Goal: Information Seeking & Learning: Learn about a topic

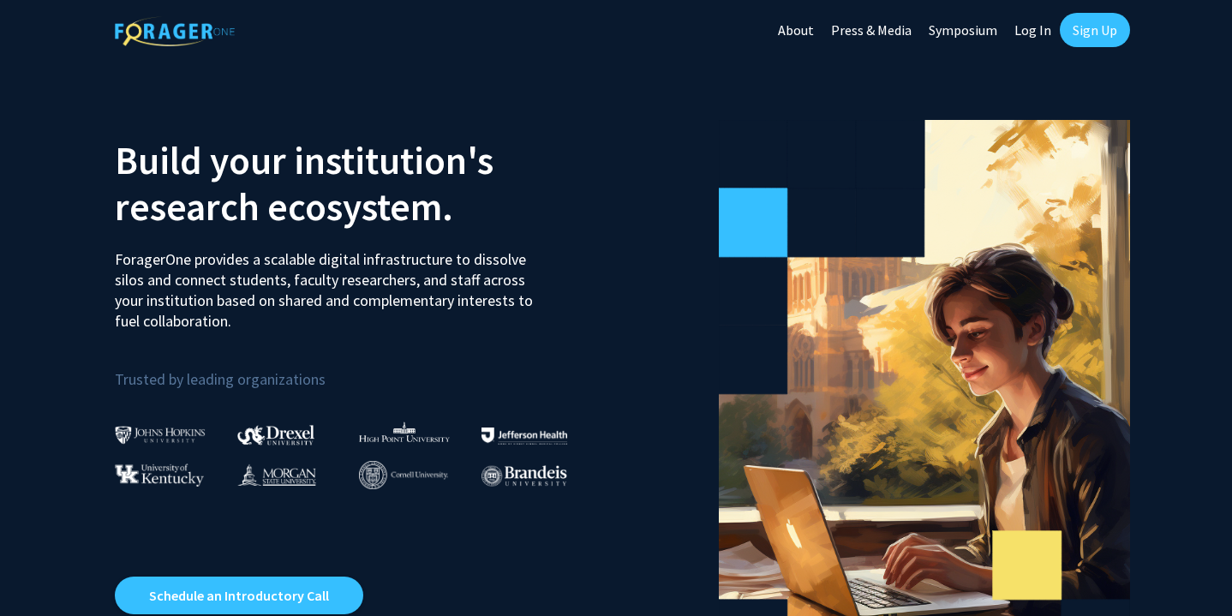
click at [1023, 24] on link "Log In" at bounding box center [1033, 30] width 54 height 60
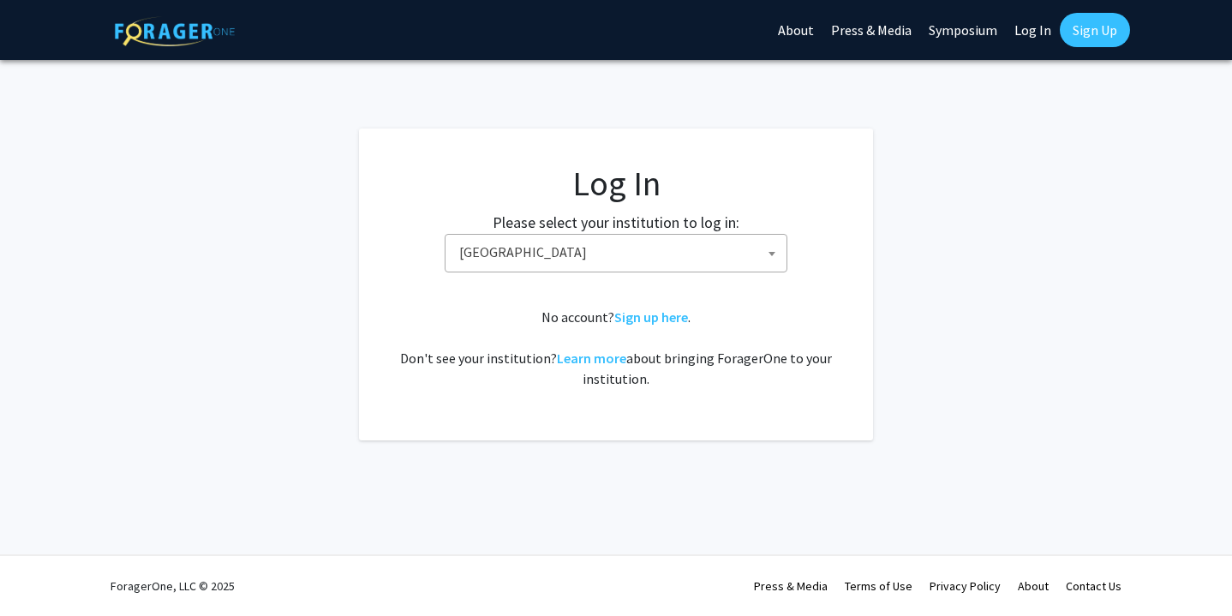
click at [731, 258] on span "[GEOGRAPHIC_DATA]" at bounding box center [619, 252] width 334 height 35
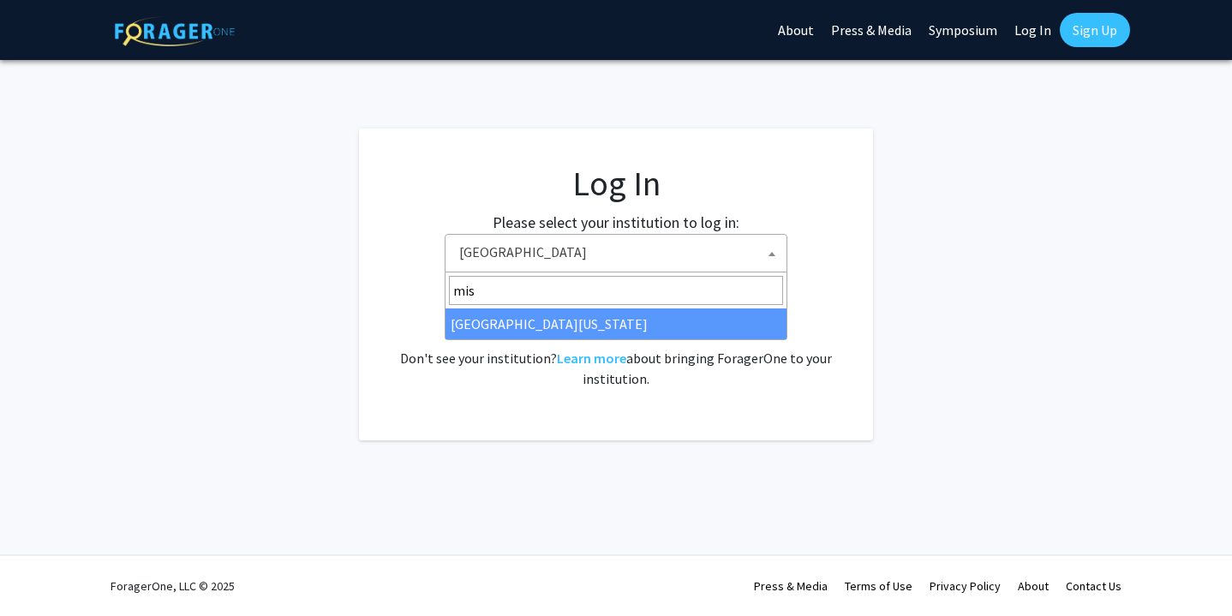
type input "miss"
select select "33"
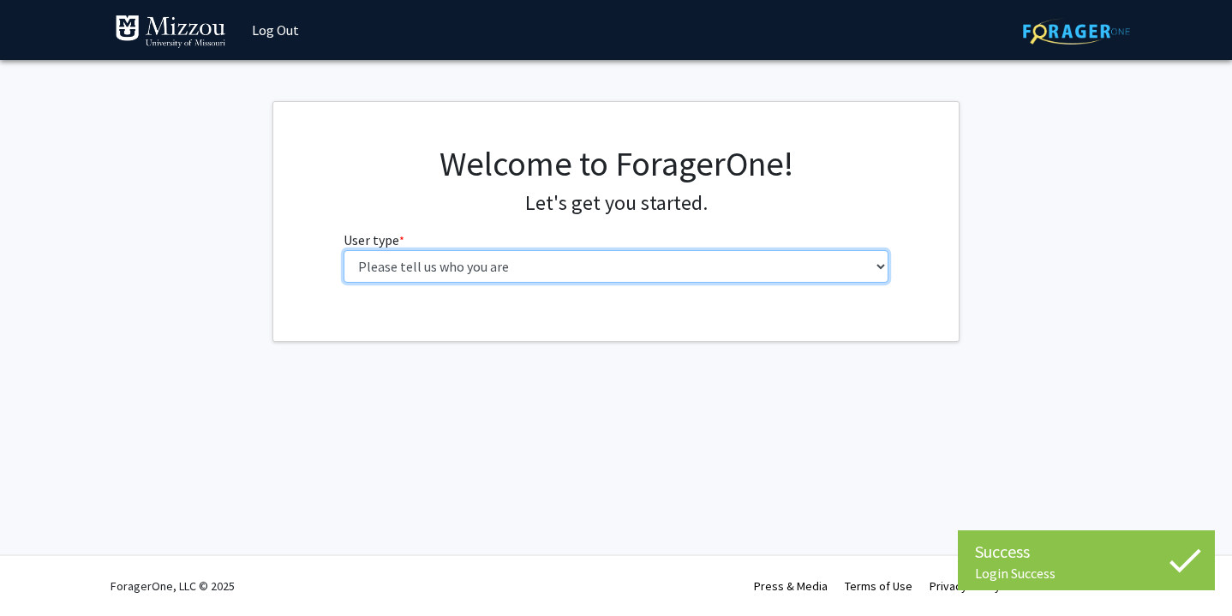
select select "1: undergrad"
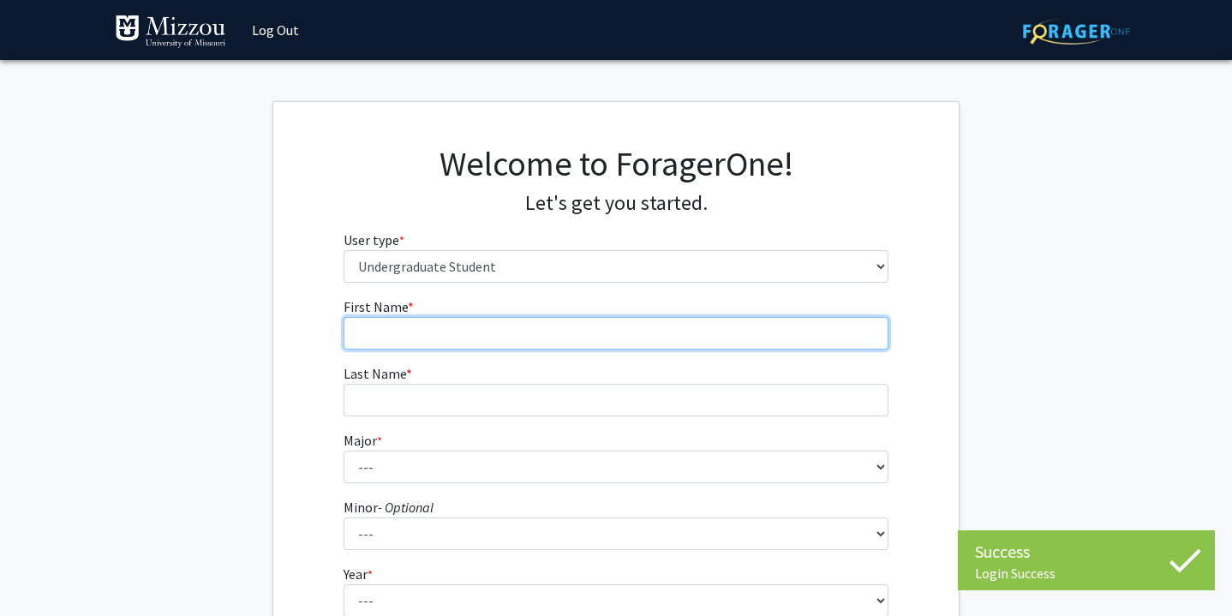
click at [451, 323] on input "First Name * required" at bounding box center [617, 333] width 546 height 33
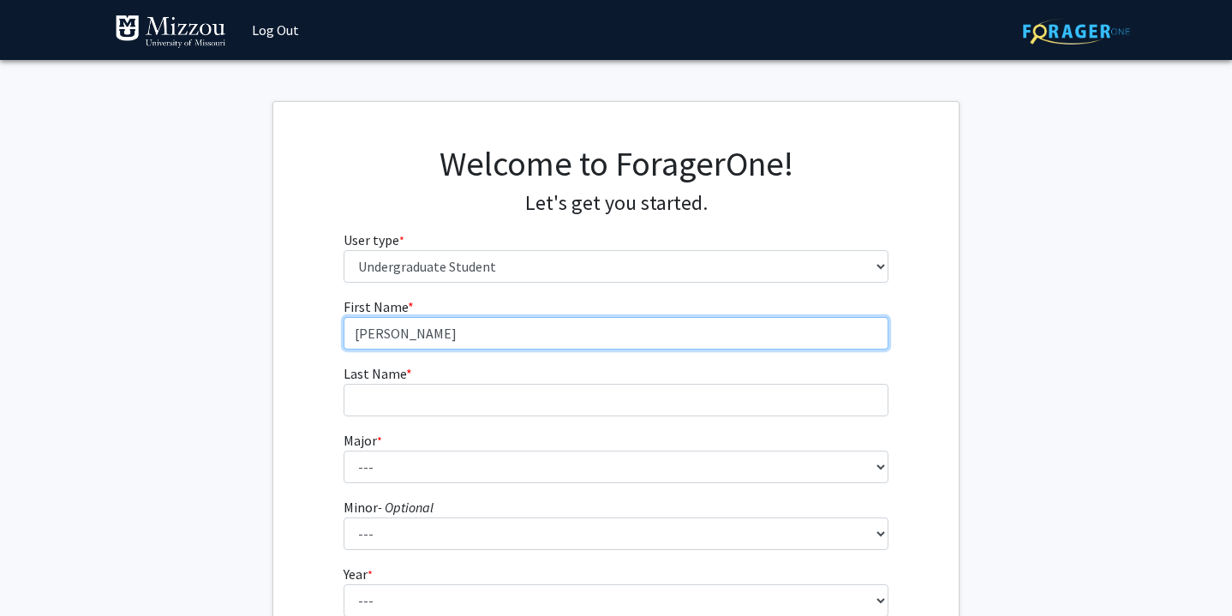
type input "Noah"
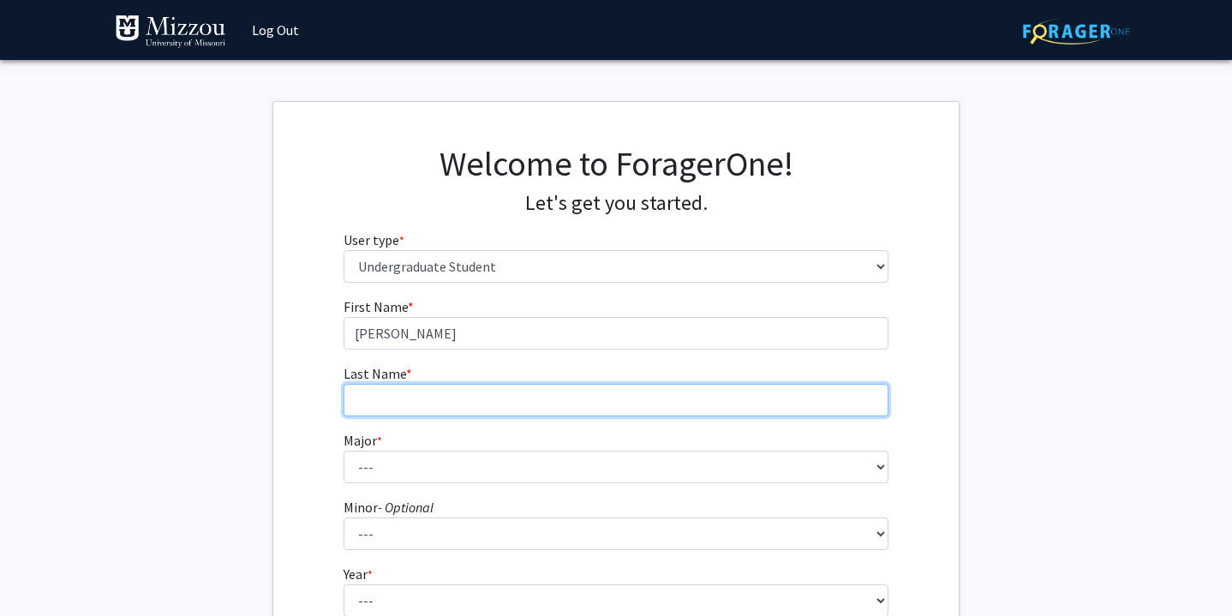
click at [487, 397] on input "Last Name * required" at bounding box center [617, 400] width 546 height 33
type input "Smelser"
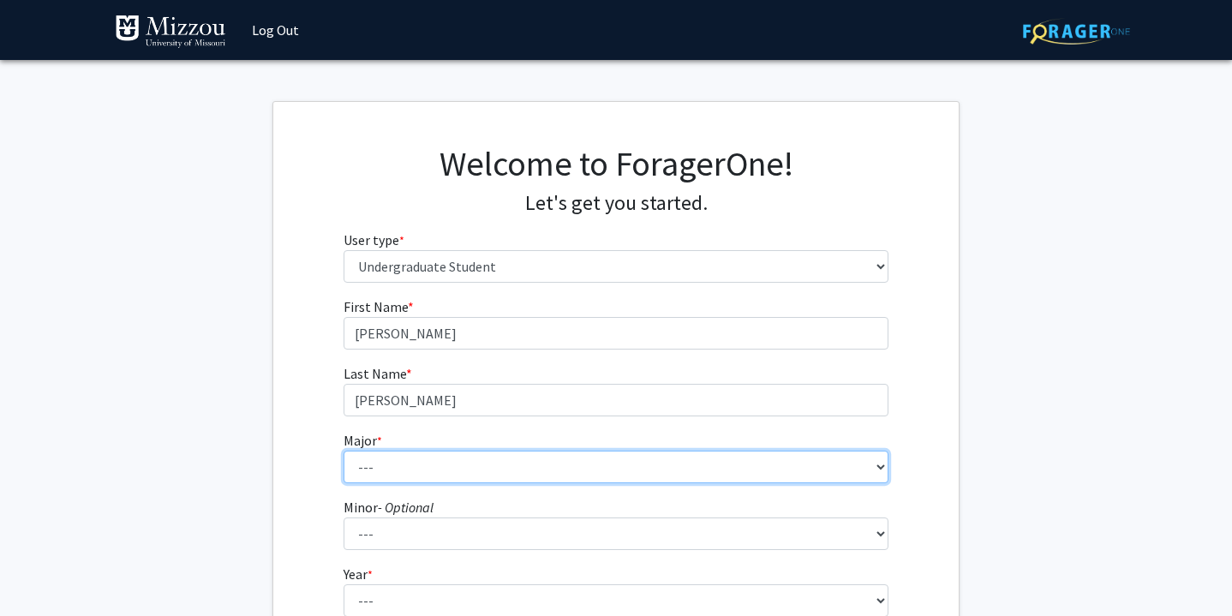
select select "9: 2498"
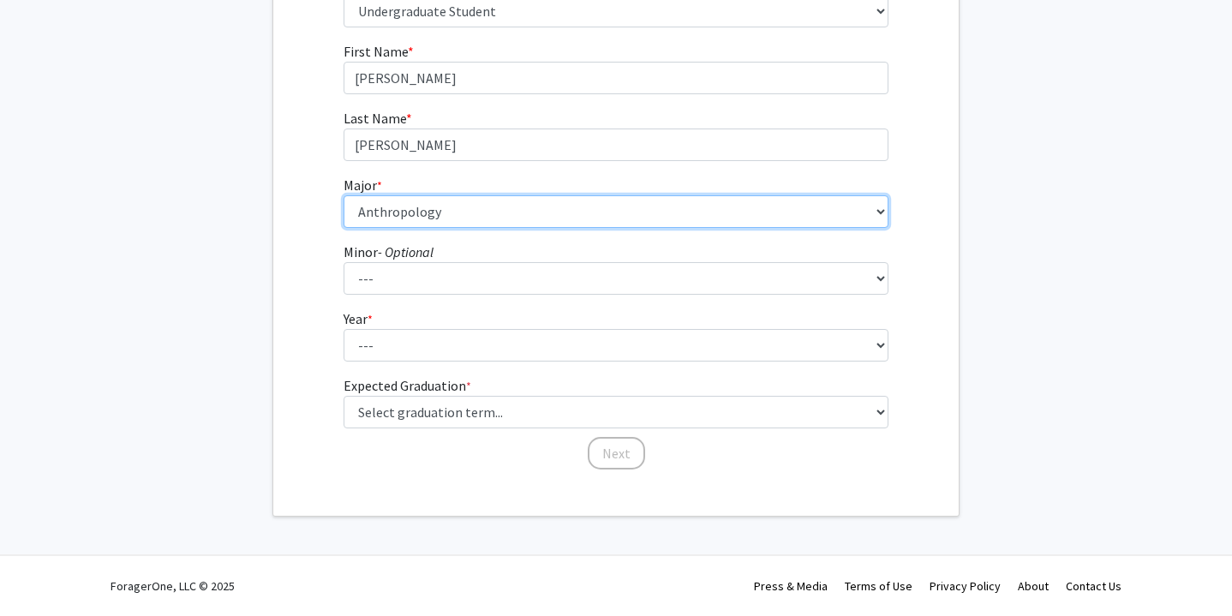
scroll to position [254, 0]
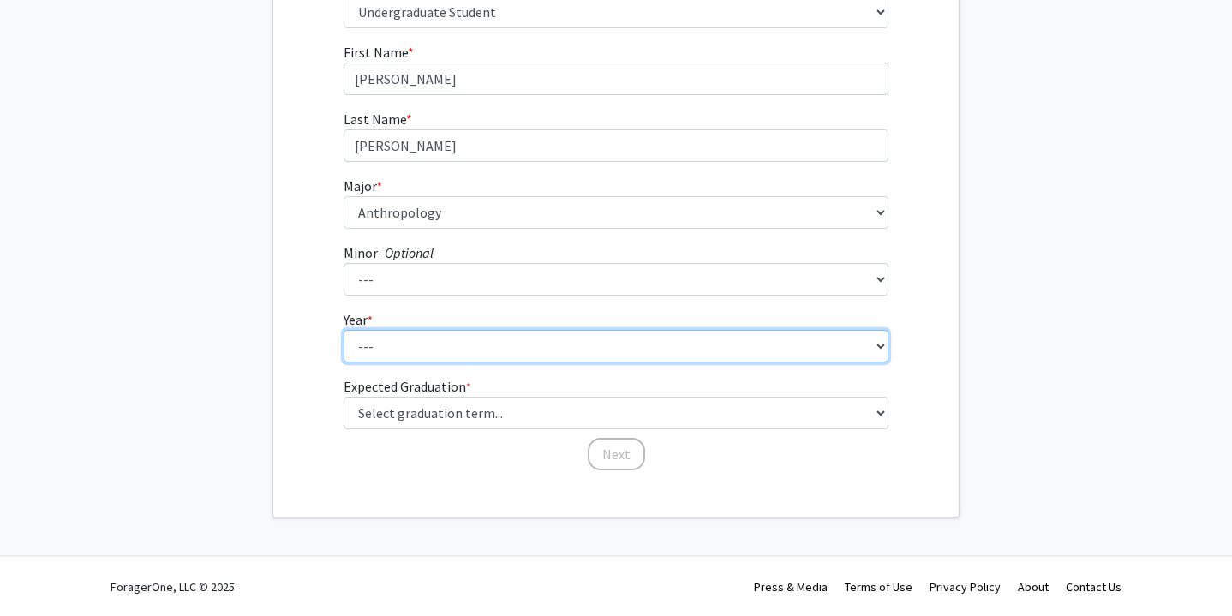
select select "4: senior"
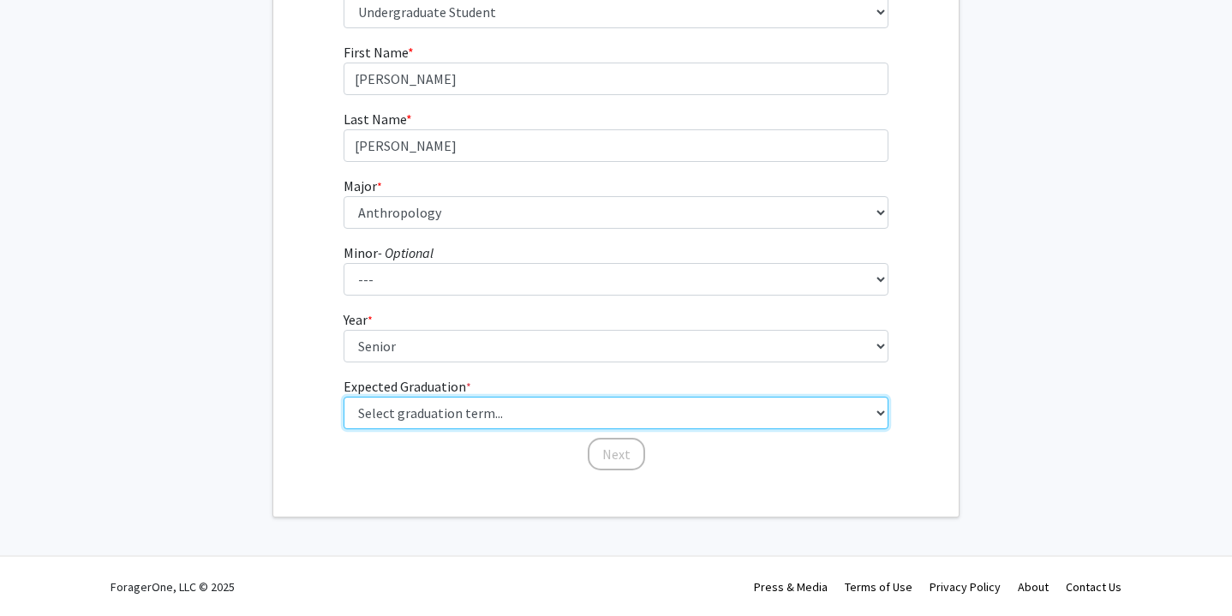
select select "5: spring_2026"
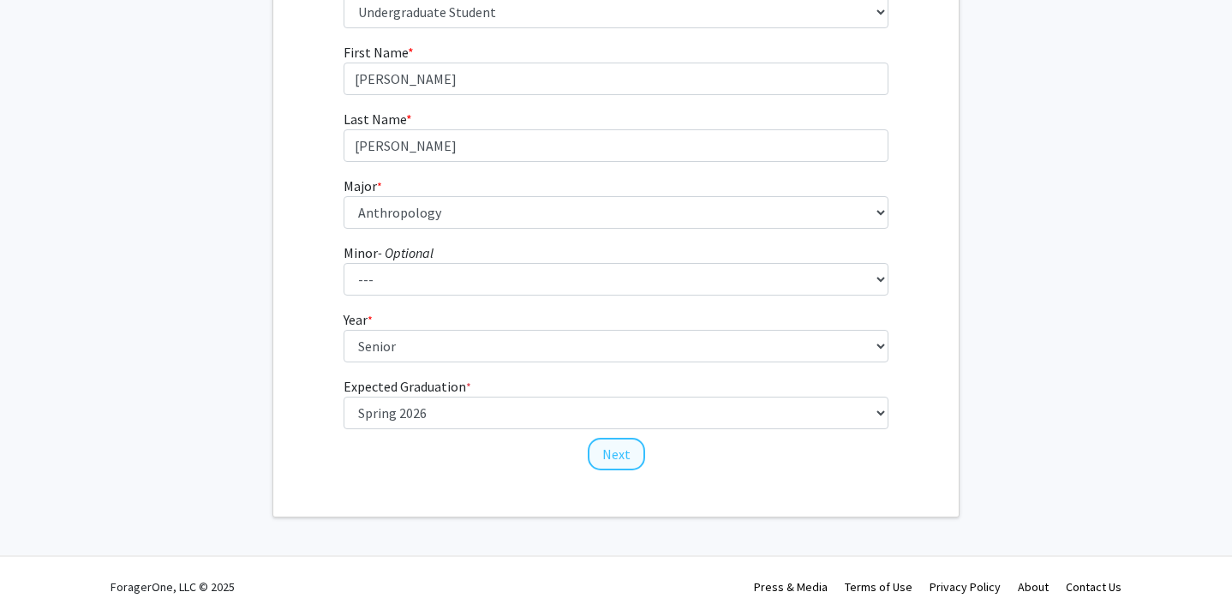
click at [615, 457] on button "Next" at bounding box center [616, 454] width 57 height 33
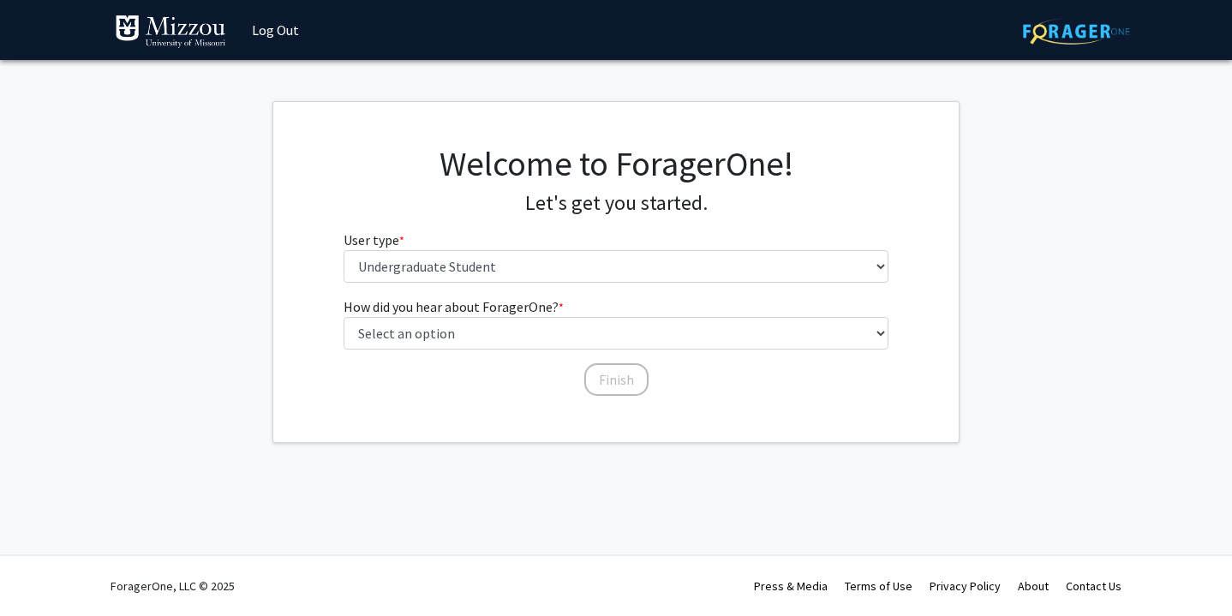
scroll to position [0, 0]
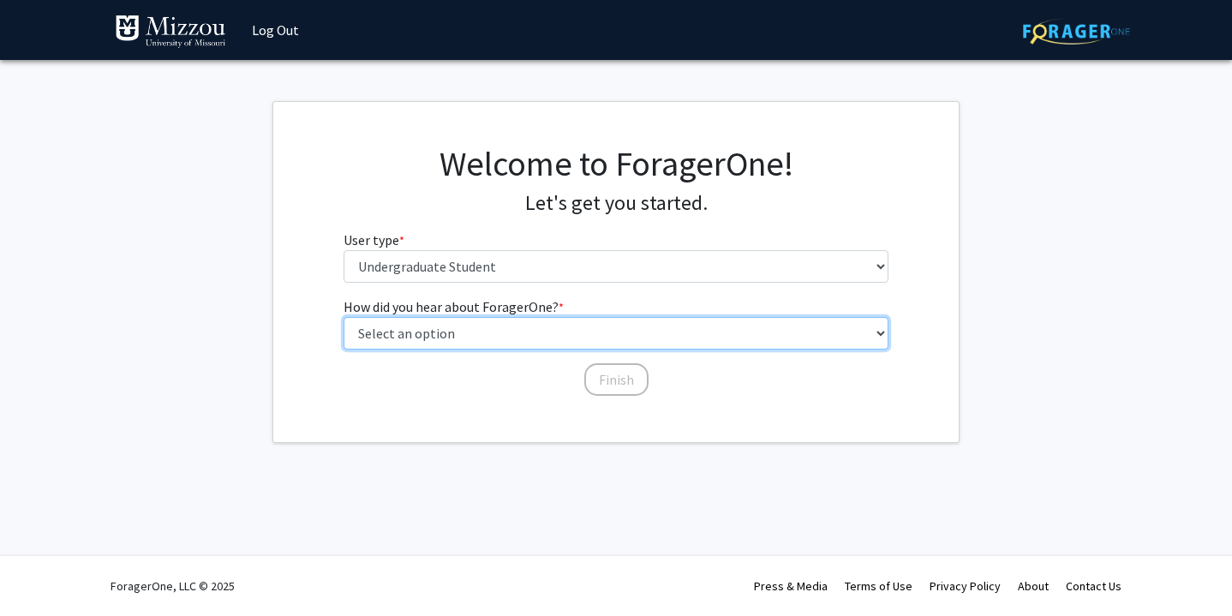
select select "3: university_website"
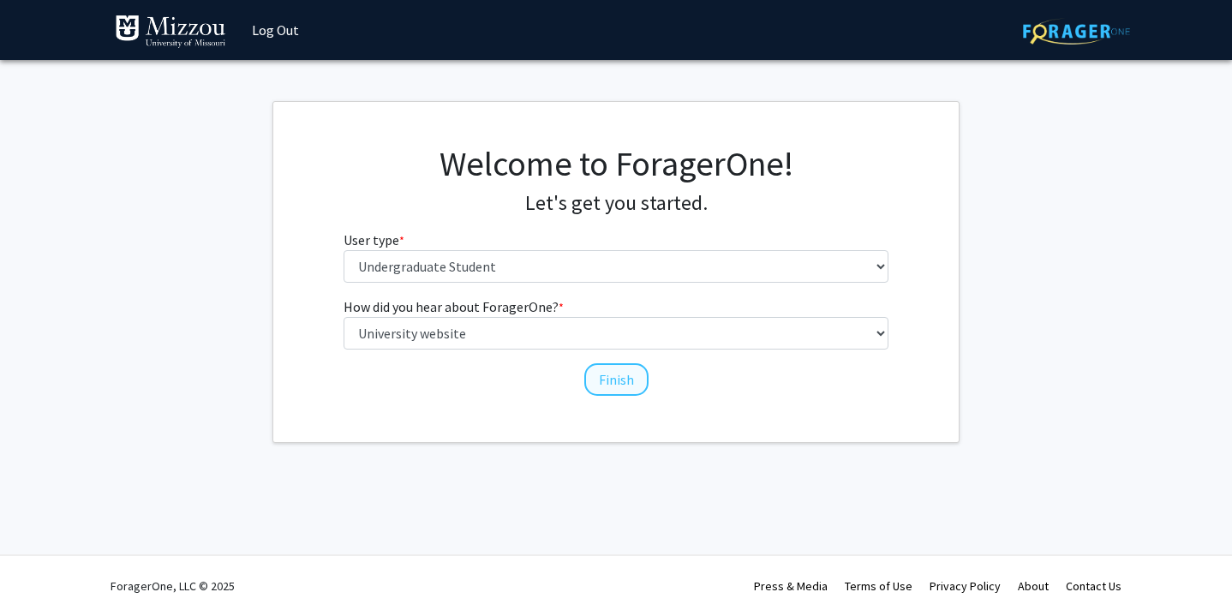
click at [613, 392] on button "Finish" at bounding box center [616, 379] width 64 height 33
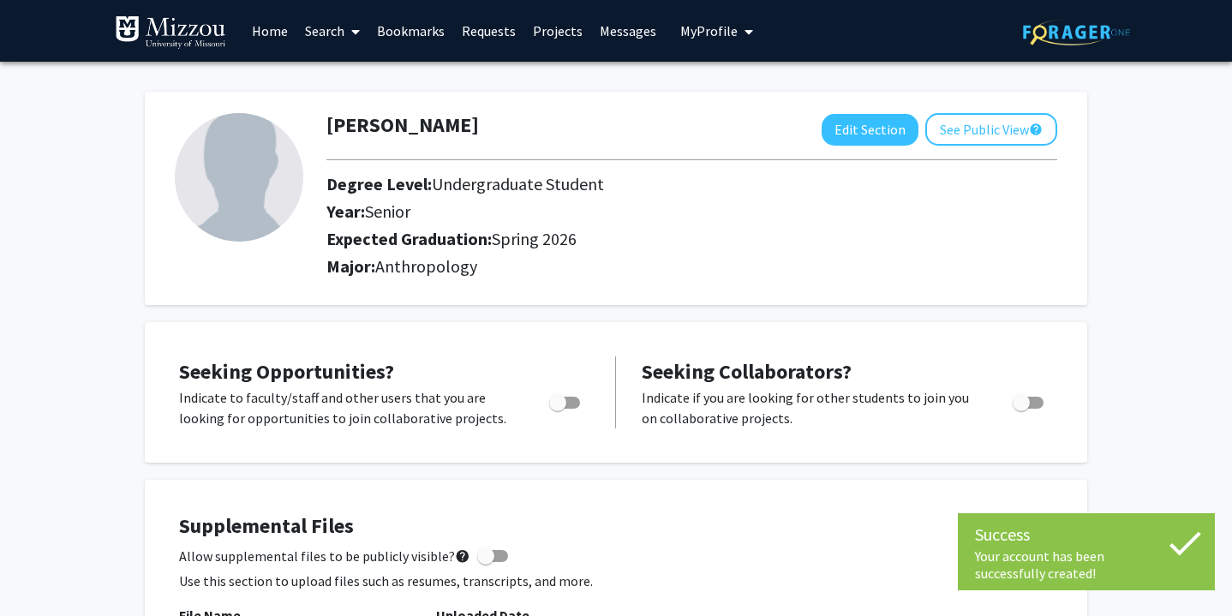
click at [329, 35] on link "Search" at bounding box center [332, 31] width 72 height 60
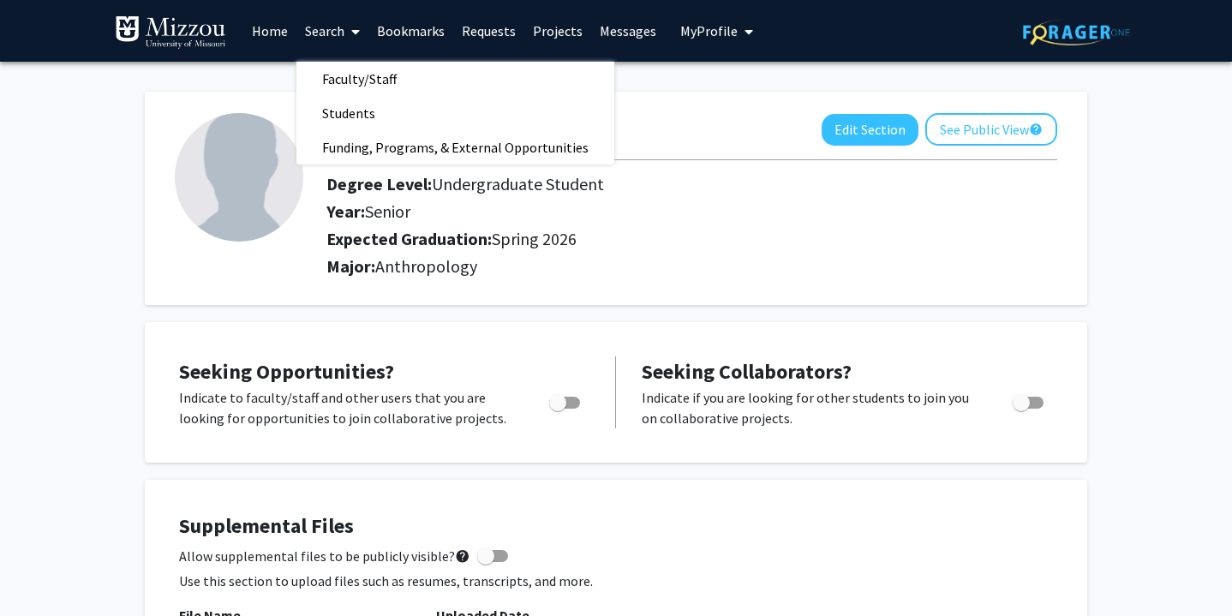
click at [332, 42] on link "Search" at bounding box center [332, 31] width 72 height 60
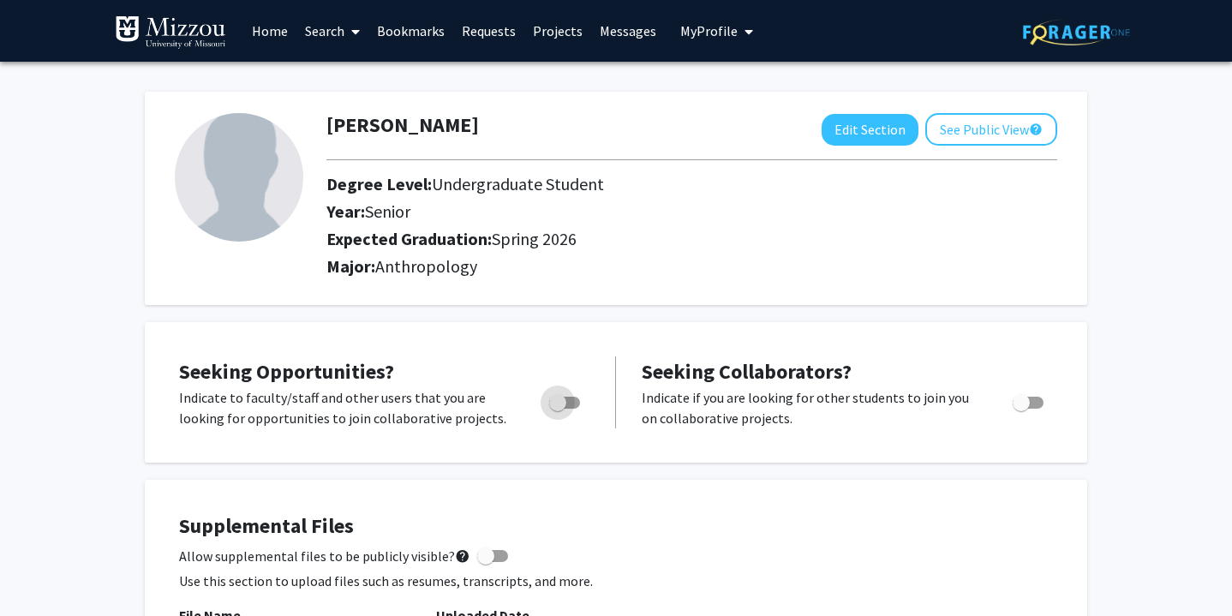
click at [567, 403] on span "Toggle" at bounding box center [564, 403] width 31 height 12
click at [558, 409] on input "Are you actively seeking opportunities?" at bounding box center [557, 409] width 1 height 1
checkbox input "true"
click at [276, 36] on link "Home" at bounding box center [269, 31] width 53 height 60
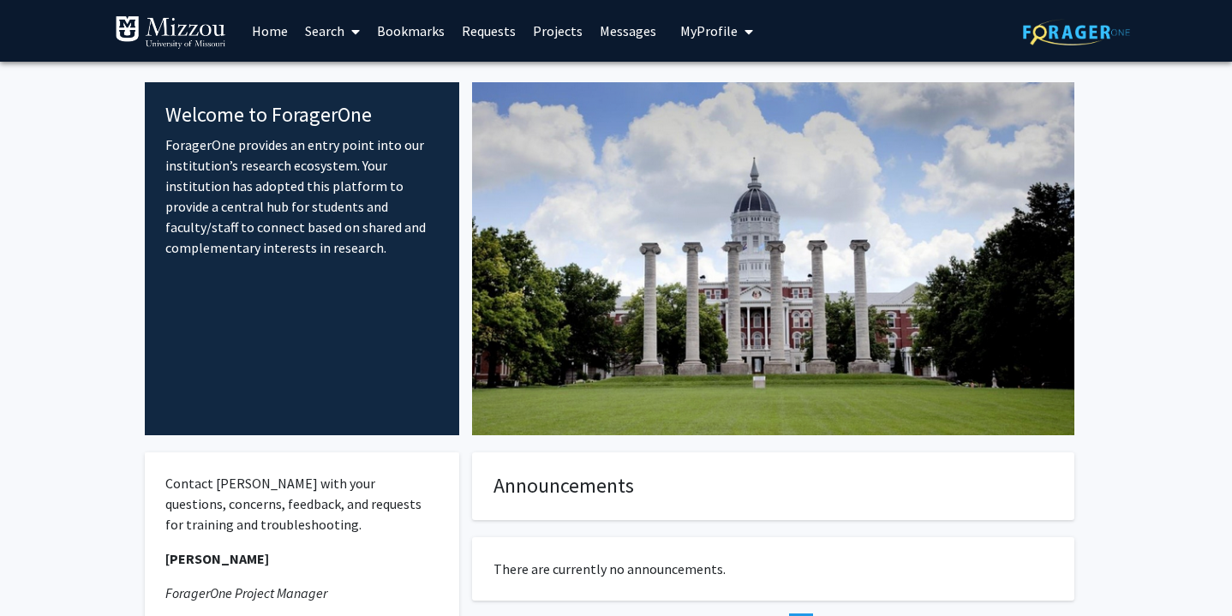
click at [325, 32] on link "Search" at bounding box center [332, 31] width 72 height 60
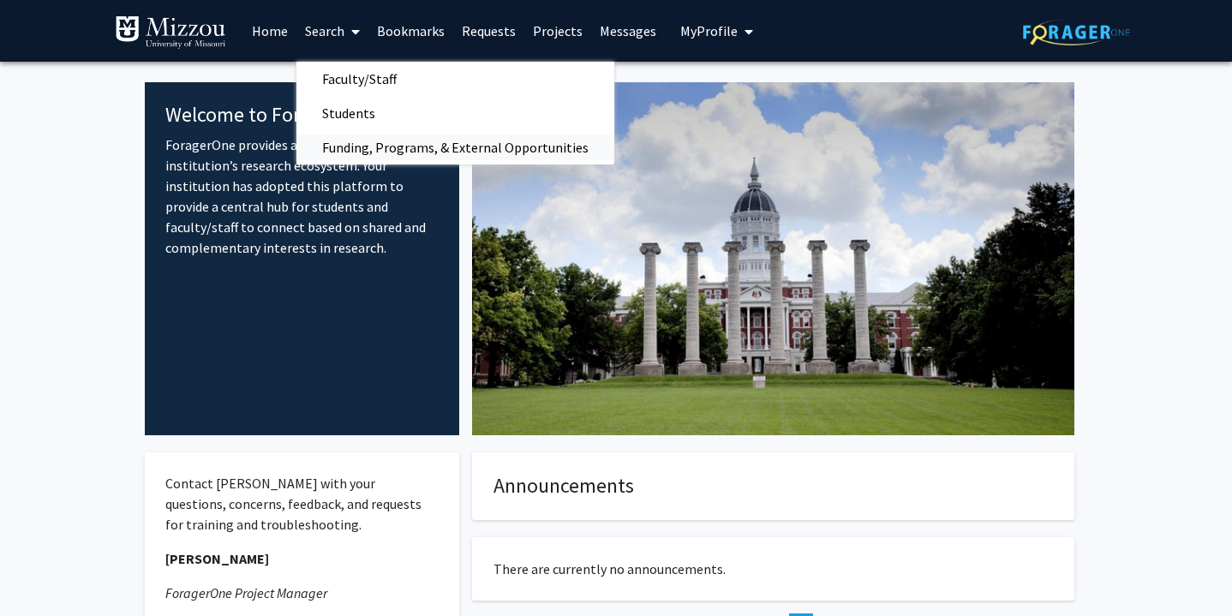
click at [362, 146] on span "Funding, Programs, & External Opportunities" at bounding box center [455, 147] width 318 height 34
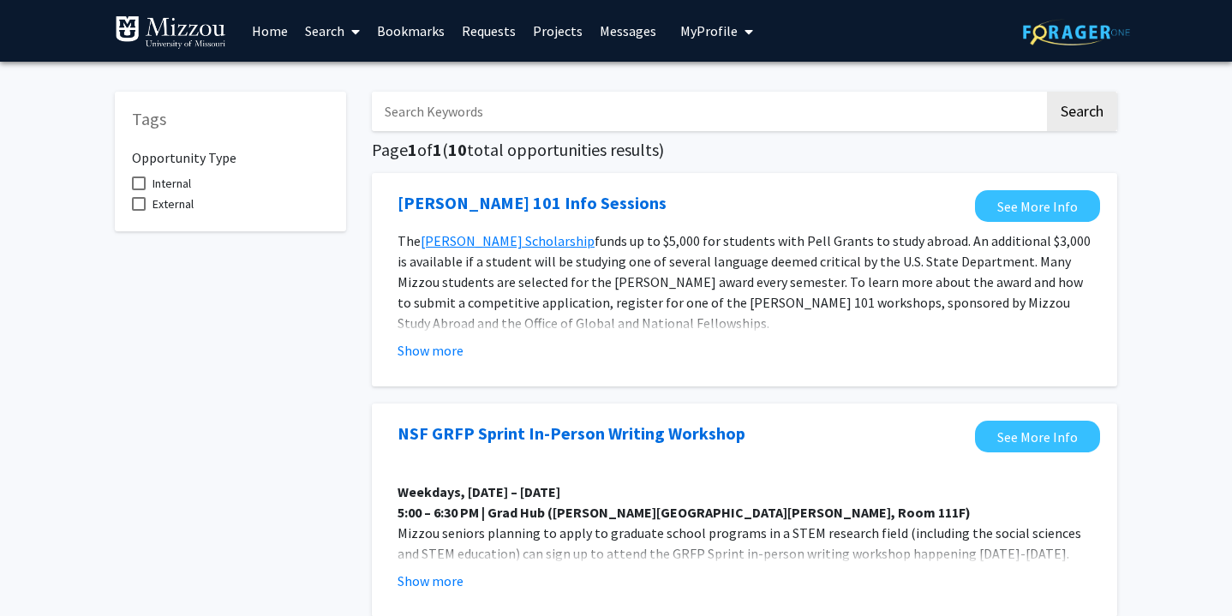
click at [476, 113] on input "Search Keywords" at bounding box center [708, 111] width 672 height 39
click at [1081, 114] on button "Search" at bounding box center [1082, 111] width 70 height 39
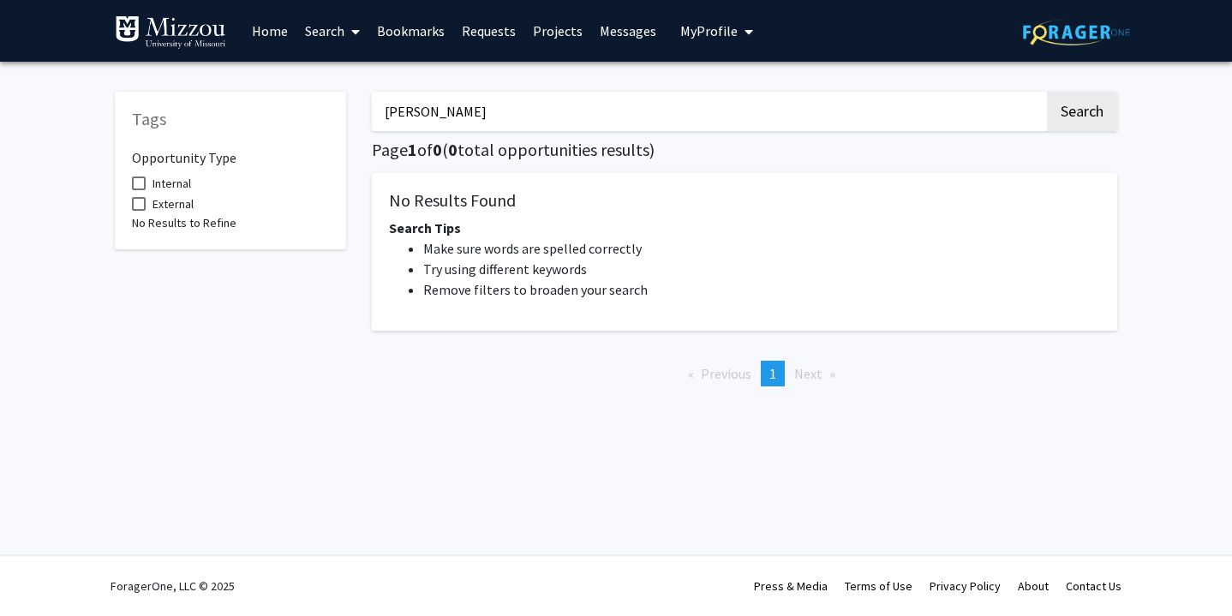
click at [483, 114] on input "MURR" at bounding box center [708, 111] width 672 height 39
type input "M"
click at [1081, 114] on button "Search" at bounding box center [1082, 111] width 70 height 39
click at [1066, 134] on div "Research Reactor Search Page 1 of 0 ( 0 total opportunities results) No Results…" at bounding box center [744, 238] width 771 height 326
click at [1066, 120] on button "Search" at bounding box center [1082, 111] width 70 height 39
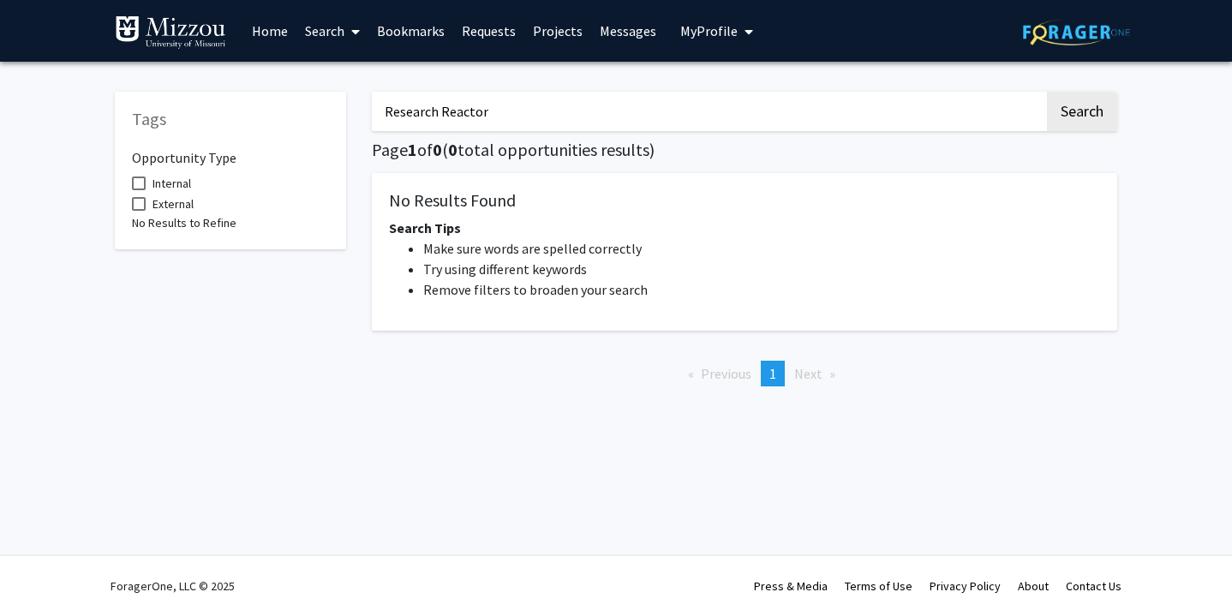
click at [959, 117] on input "Research Reactor" at bounding box center [708, 111] width 672 height 39
type input "R"
type input "Reactor"
click at [1101, 110] on button "Search" at bounding box center [1082, 111] width 70 height 39
click at [1074, 123] on button "Search" at bounding box center [1082, 111] width 70 height 39
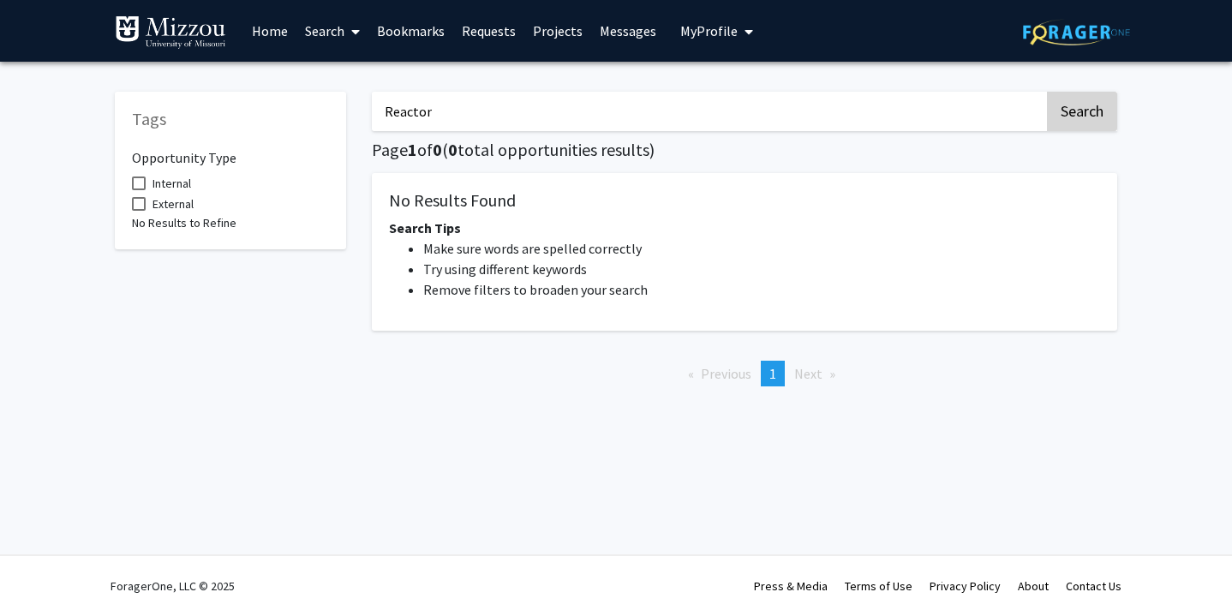
click at [1074, 123] on button "Search" at bounding box center [1082, 111] width 70 height 39
click at [249, 33] on link "Home" at bounding box center [269, 31] width 53 height 60
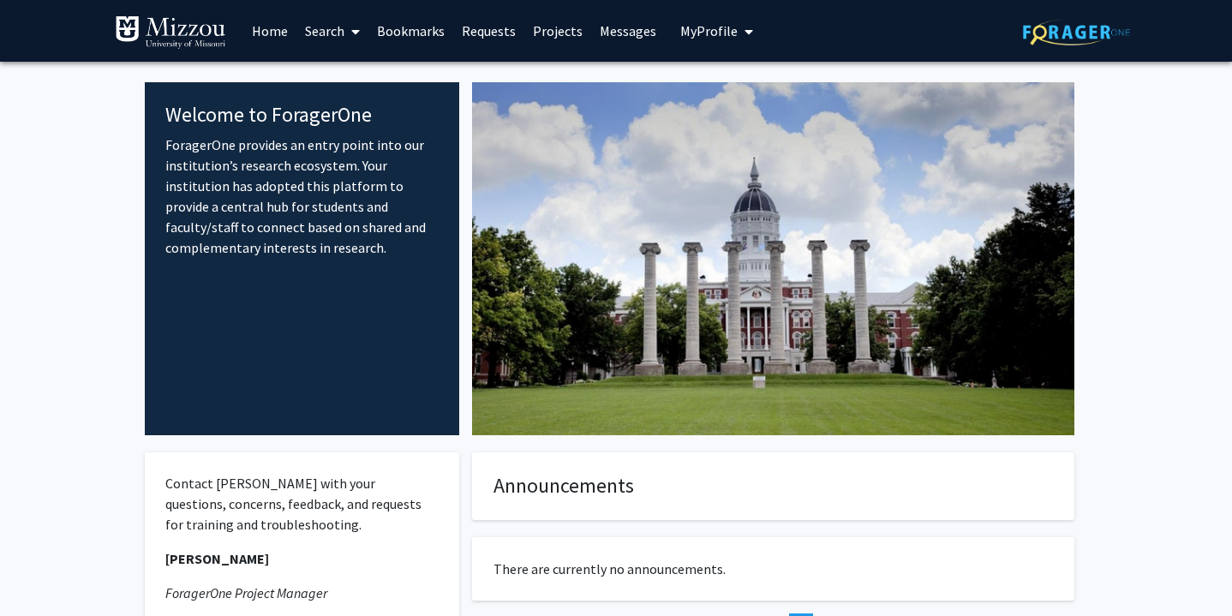
scroll to position [1, 0]
